Goal: Transaction & Acquisition: Purchase product/service

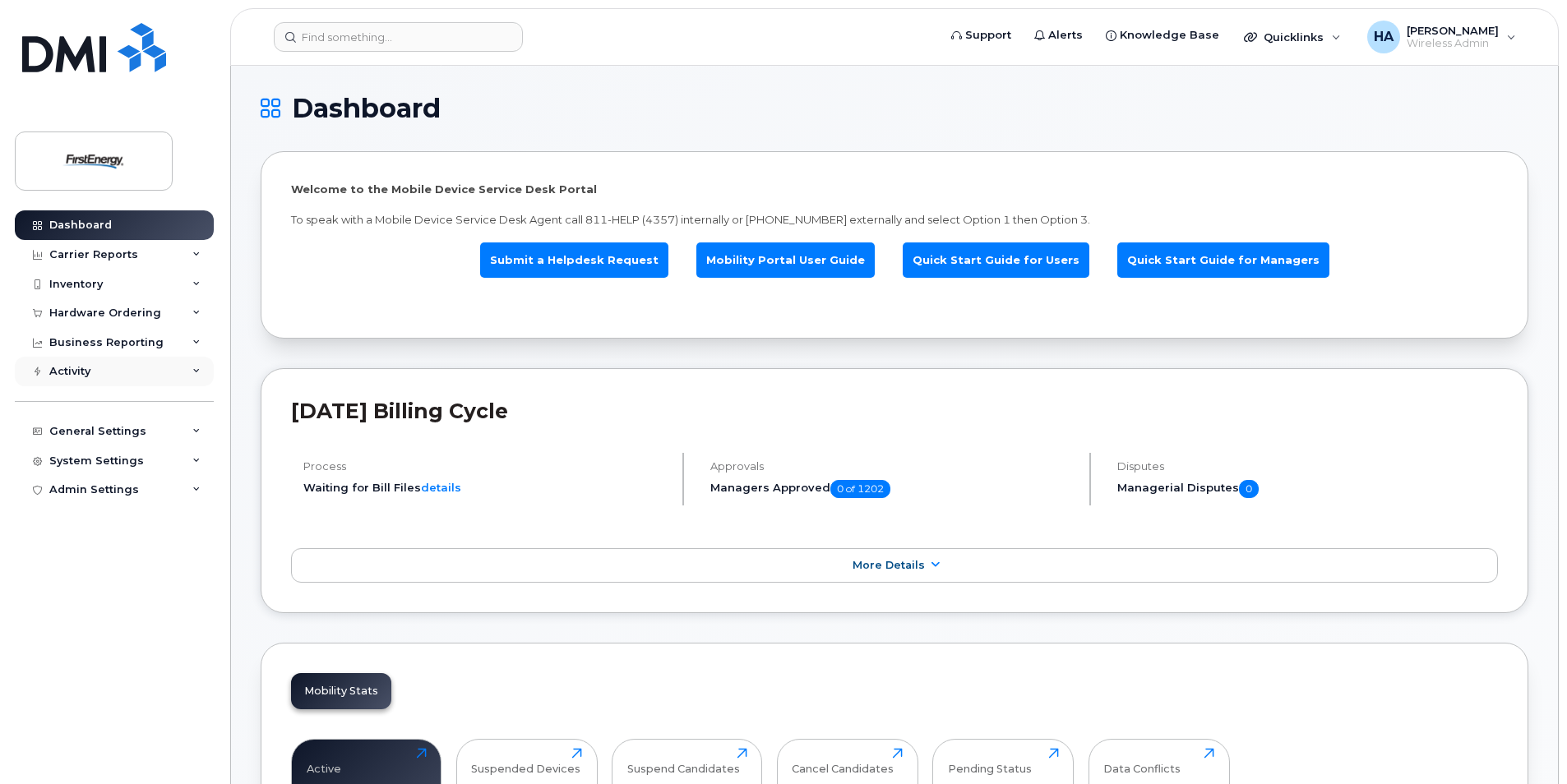
click at [199, 374] on icon at bounding box center [196, 372] width 8 height 8
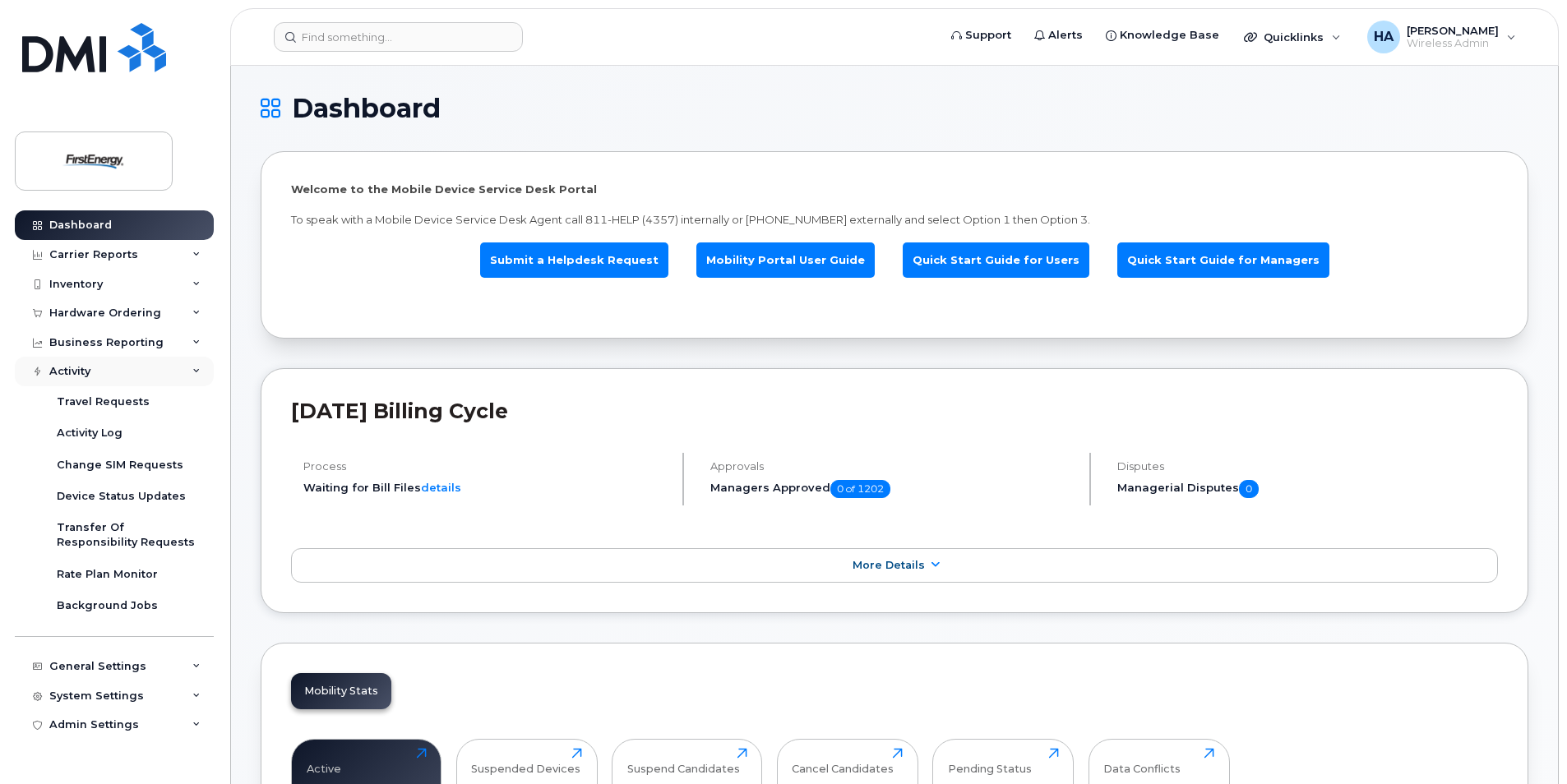
click at [199, 374] on icon at bounding box center [196, 372] width 8 height 8
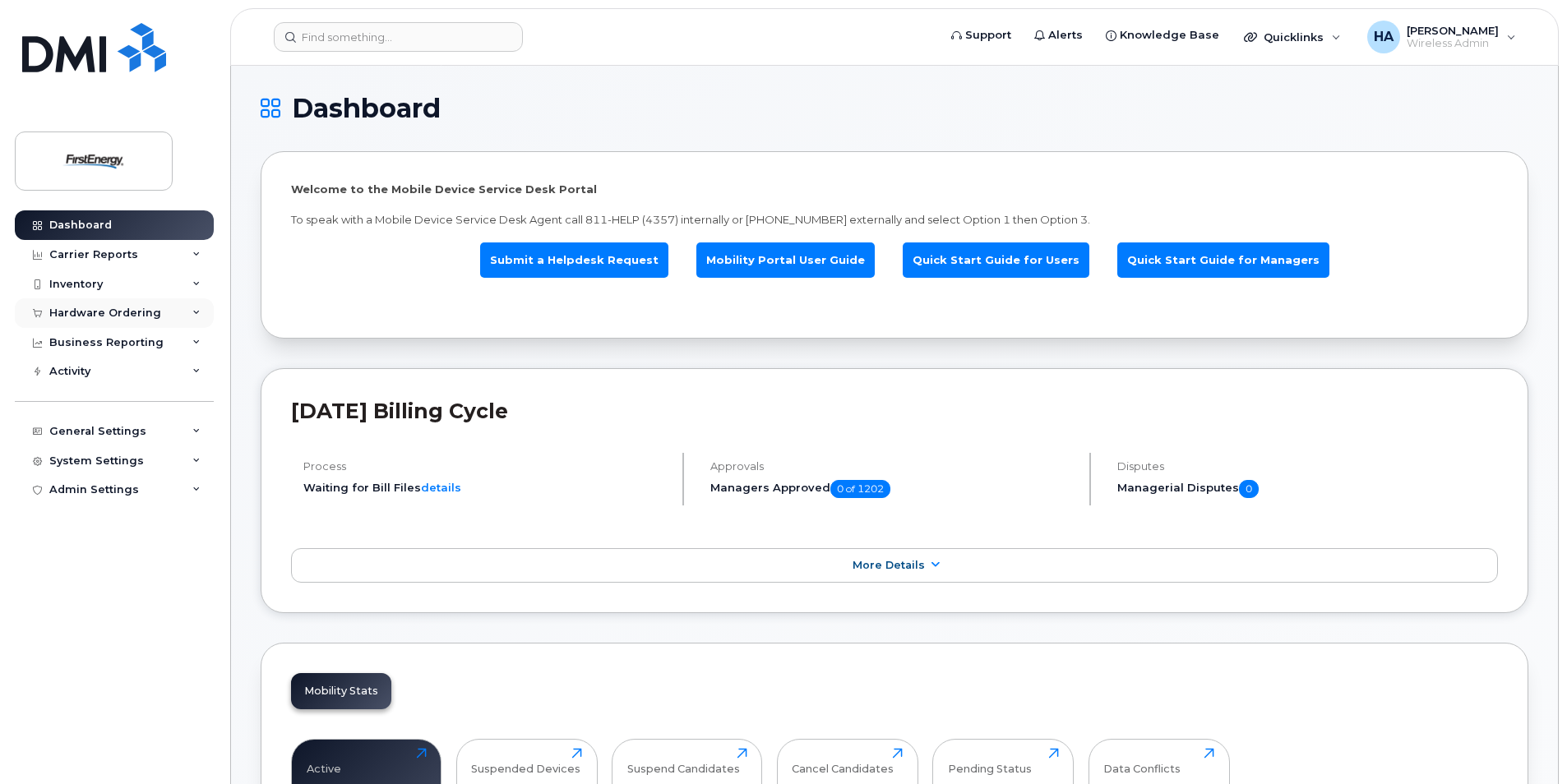
click at [188, 314] on div "Hardware Ordering" at bounding box center [114, 313] width 199 height 30
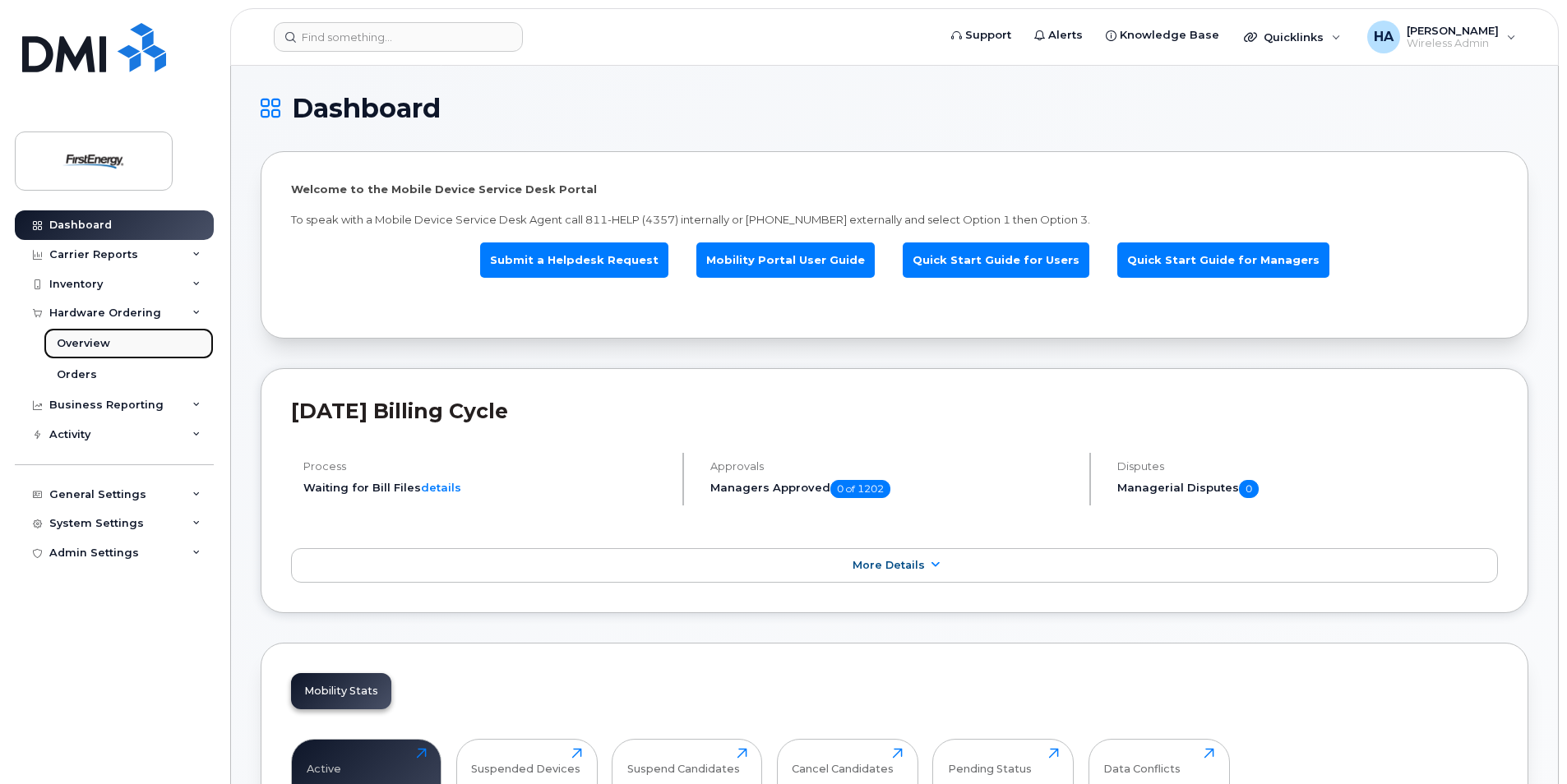
click at [100, 340] on div "Overview" at bounding box center [83, 343] width 54 height 15
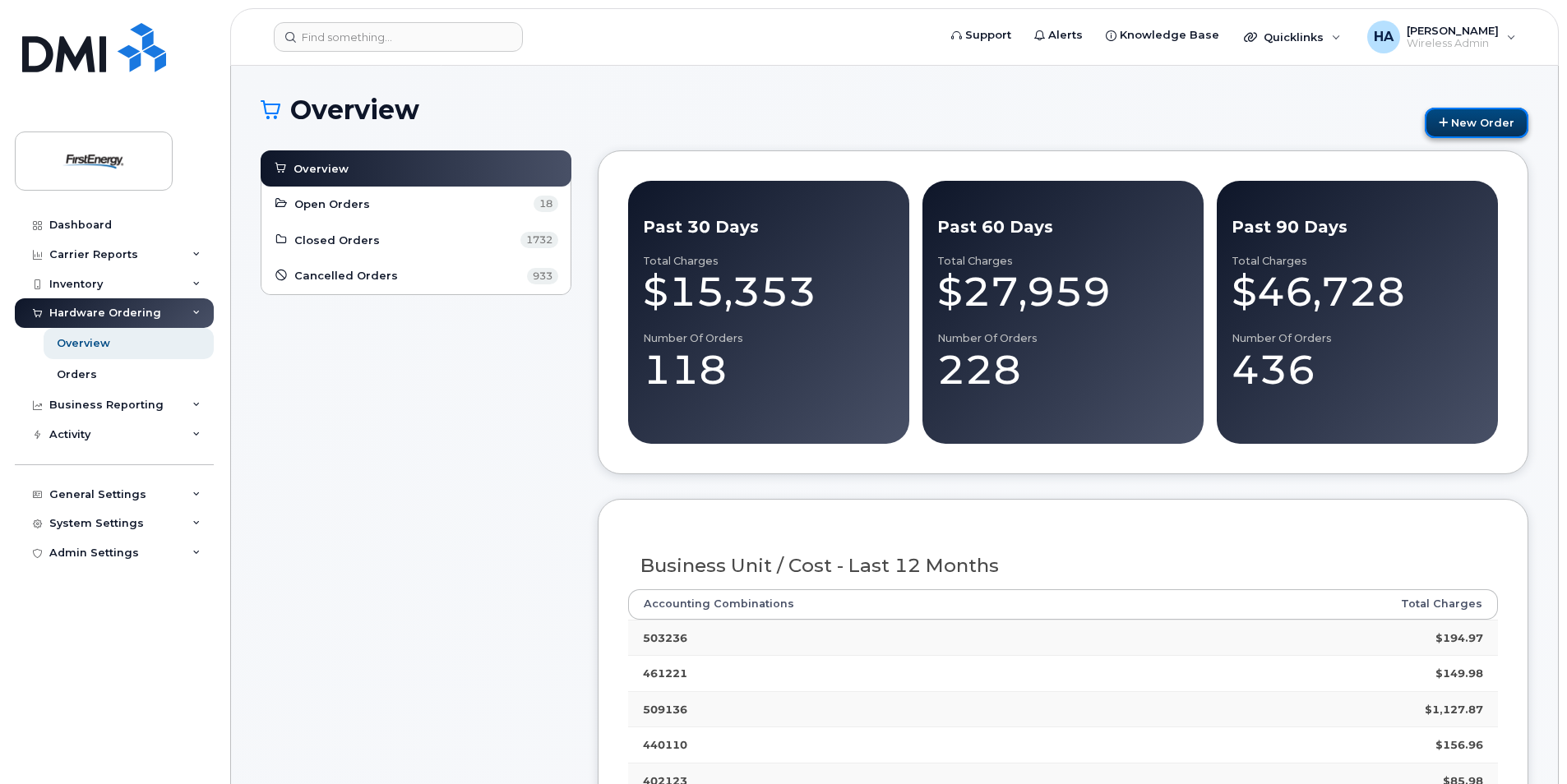
click at [1473, 126] on link "New Order" at bounding box center [1477, 123] width 103 height 31
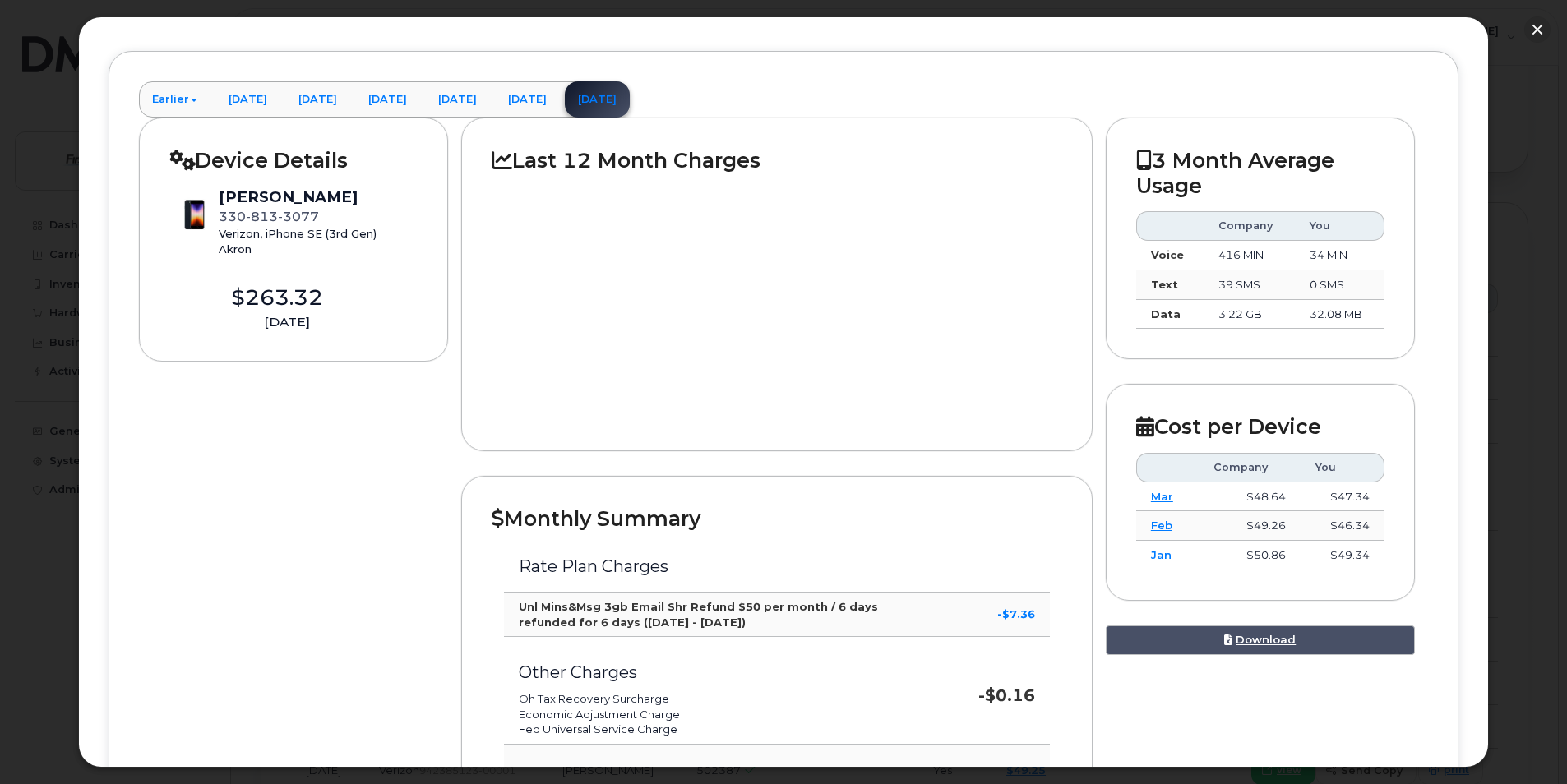
scroll to position [165, 0]
